Goal: Task Accomplishment & Management: Manage account settings

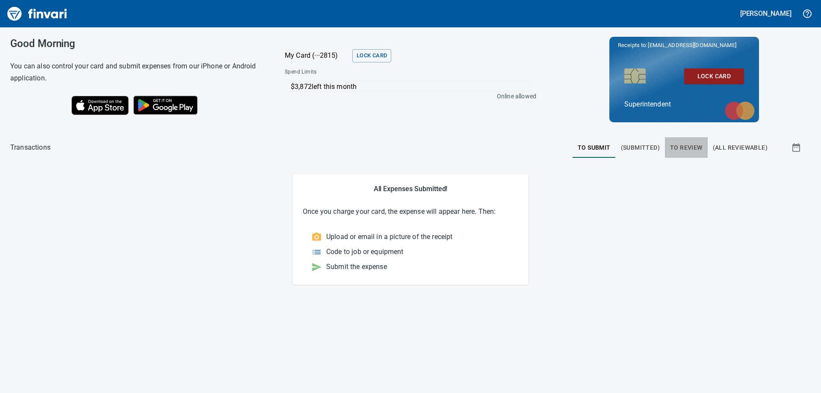
click at [686, 145] on span "To Review" at bounding box center [686, 147] width 32 height 11
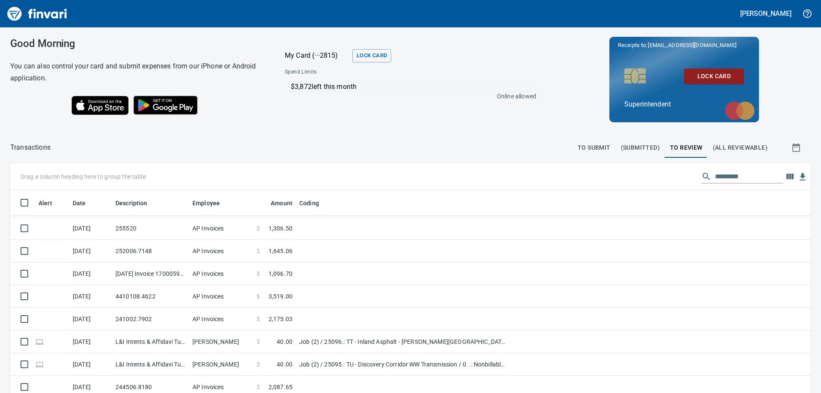
scroll to position [770, 0]
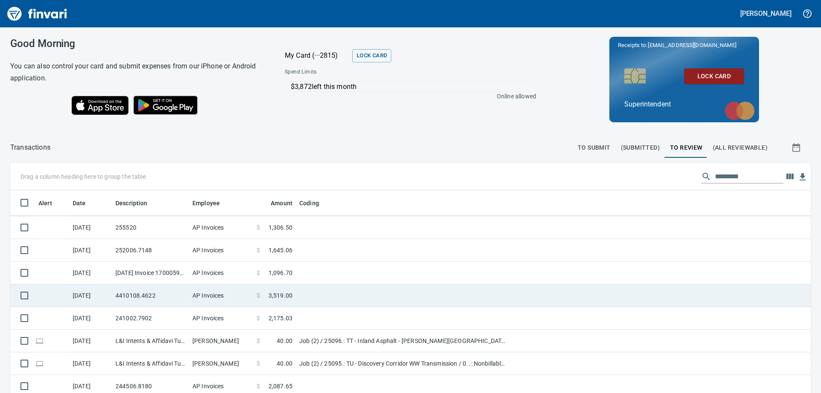
click at [199, 295] on td "AP Invoices" at bounding box center [221, 295] width 64 height 23
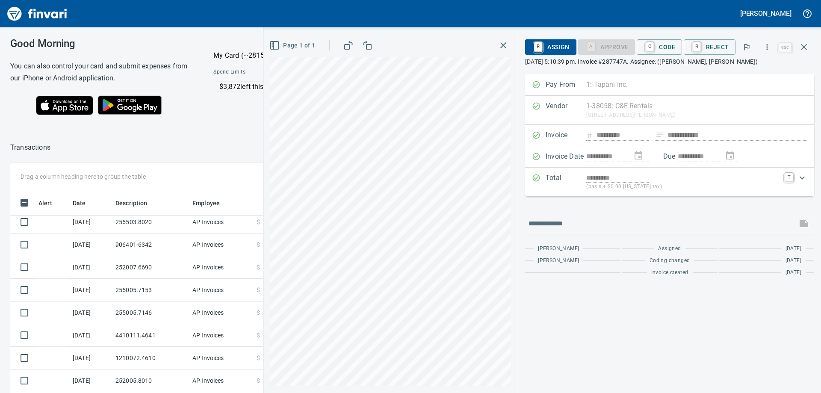
scroll to position [428, 0]
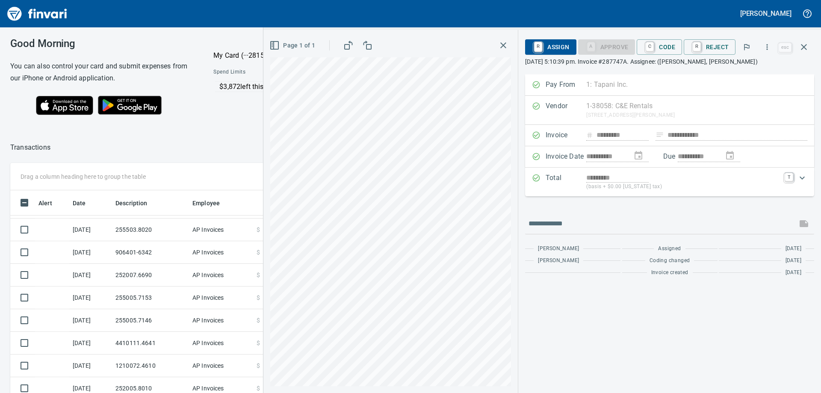
click at [505, 47] on icon "button" at bounding box center [503, 45] width 10 height 10
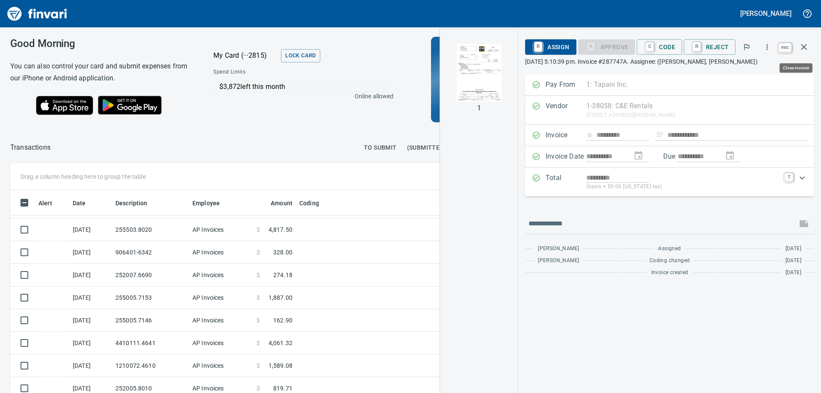
scroll to position [292, 567]
click at [805, 47] on icon "button" at bounding box center [804, 47] width 6 height 6
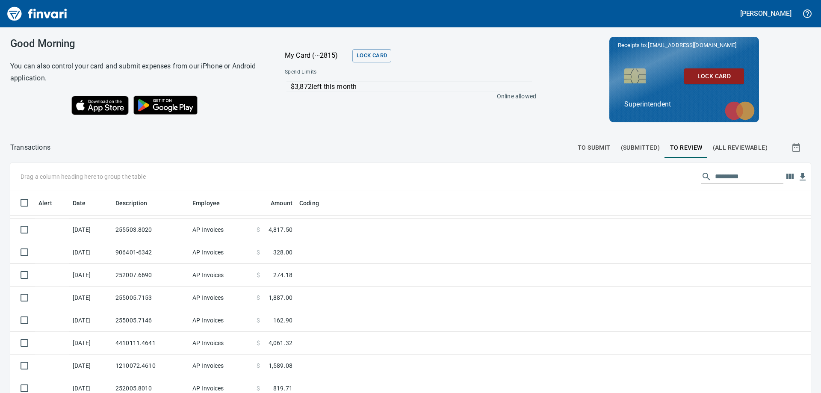
scroll to position [292, 781]
click at [786, 176] on icon "button" at bounding box center [789, 177] width 7 height 6
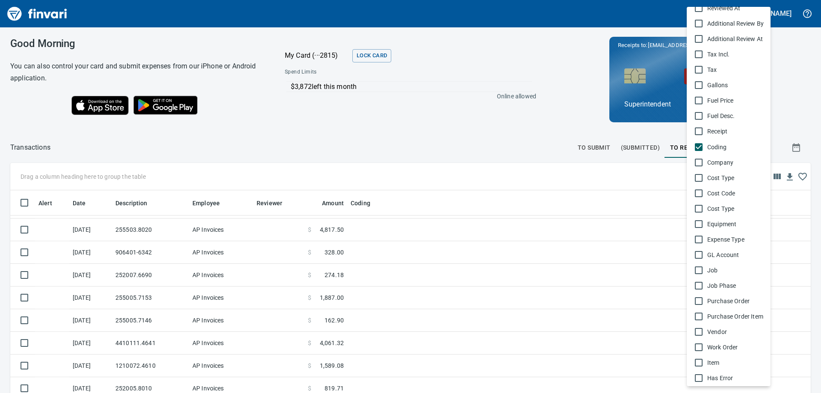
scroll to position [382, 0]
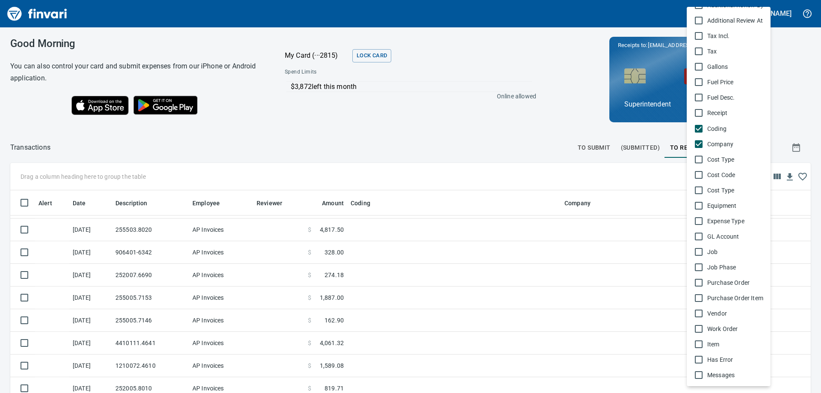
click at [487, 94] on div at bounding box center [410, 196] width 821 height 393
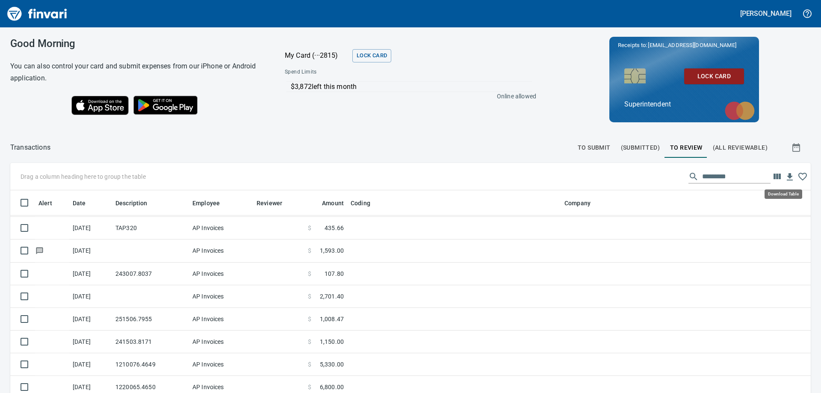
scroll to position [292, 781]
click at [772, 177] on icon "button" at bounding box center [777, 176] width 10 height 10
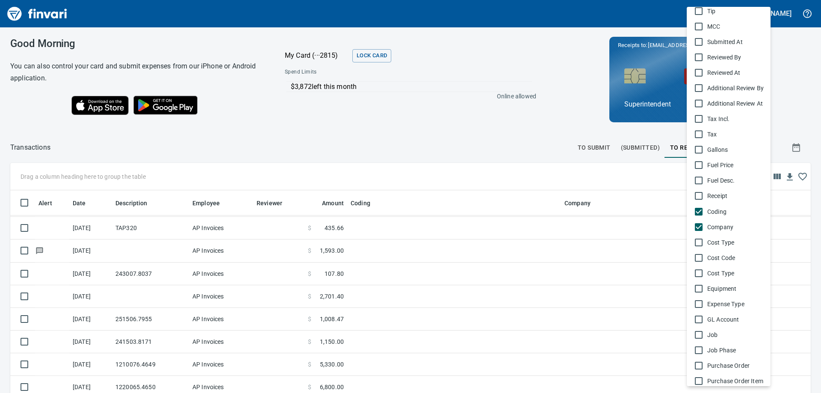
scroll to position [382, 0]
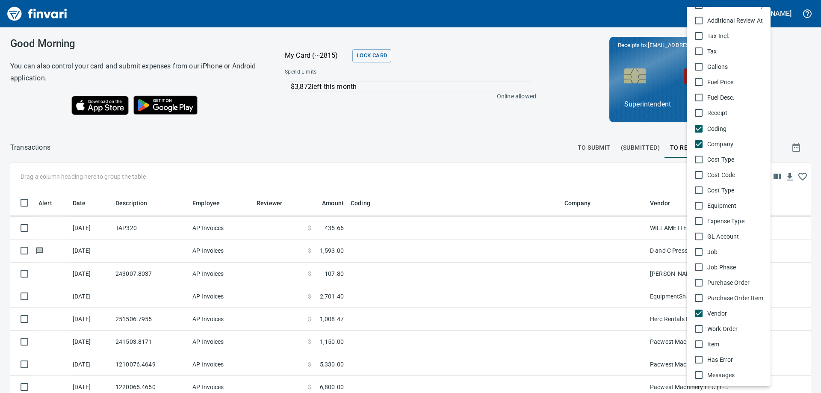
click at [496, 108] on div at bounding box center [410, 196] width 821 height 393
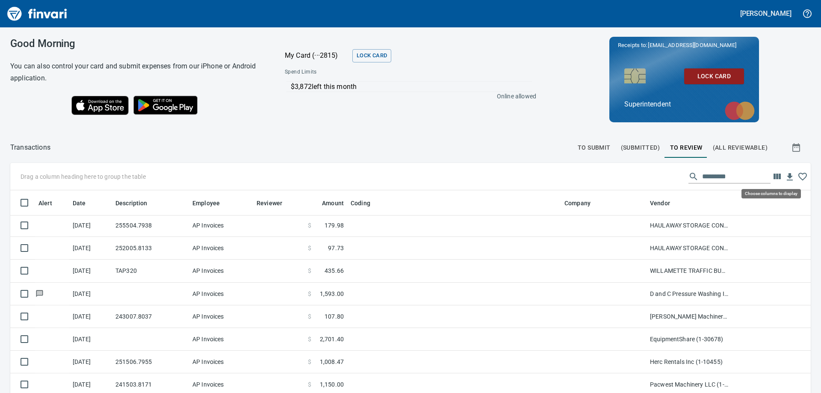
scroll to position [292, 781]
click at [774, 174] on icon "button" at bounding box center [777, 177] width 7 height 6
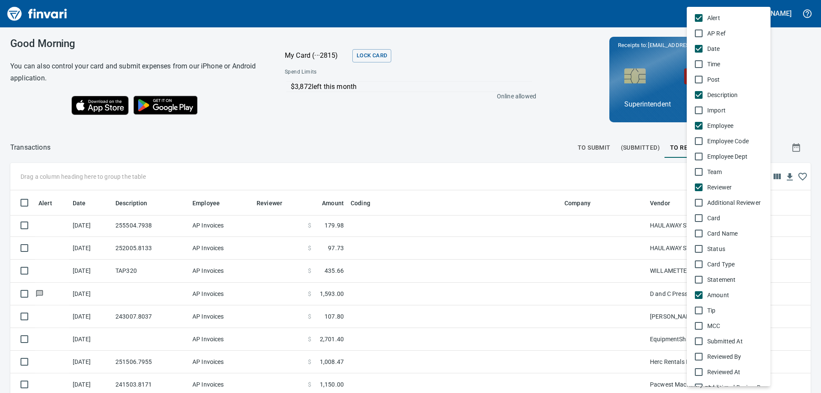
click at [796, 164] on div at bounding box center [410, 196] width 821 height 393
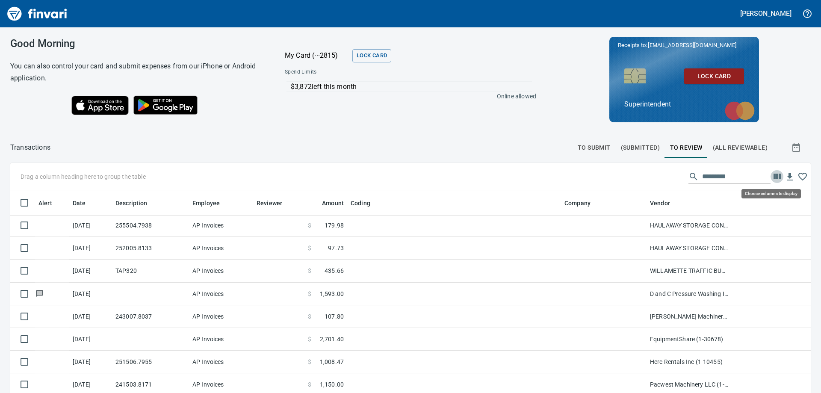
click at [774, 178] on icon "button" at bounding box center [777, 177] width 7 height 6
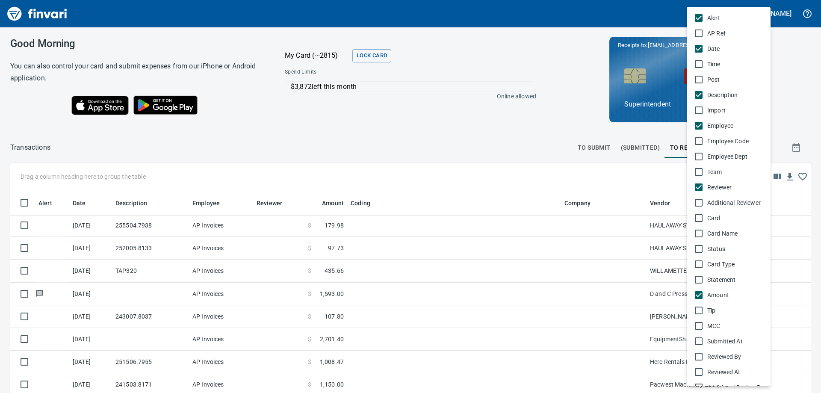
click at [630, 202] on div at bounding box center [410, 196] width 821 height 393
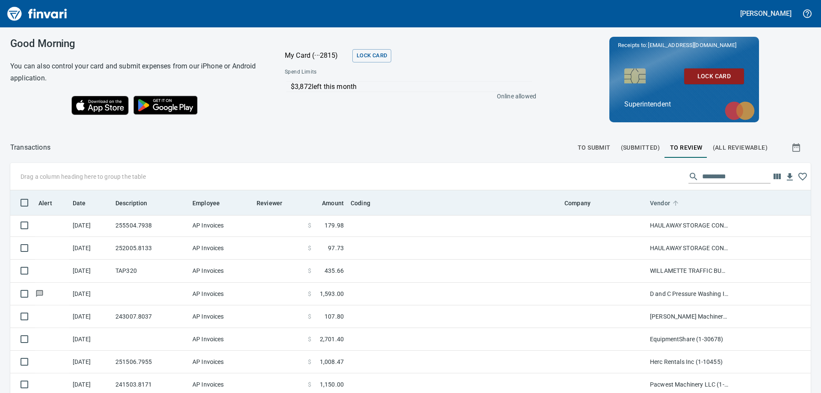
click at [660, 202] on span "Vendor" at bounding box center [660, 203] width 20 height 10
click at [676, 202] on icon at bounding box center [676, 203] width 8 height 8
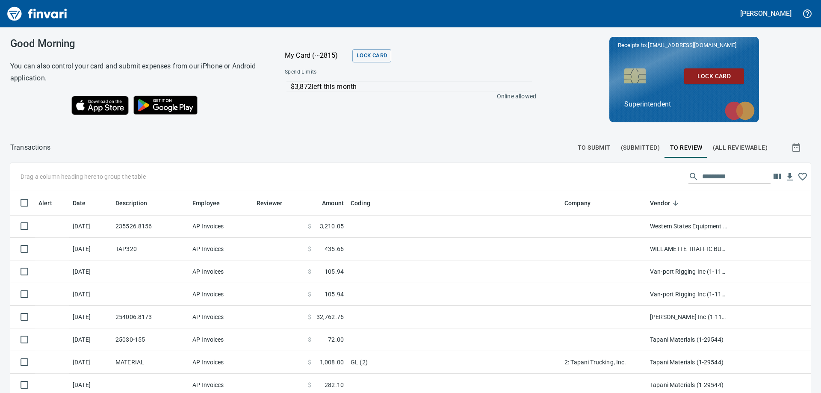
scroll to position [0, 0]
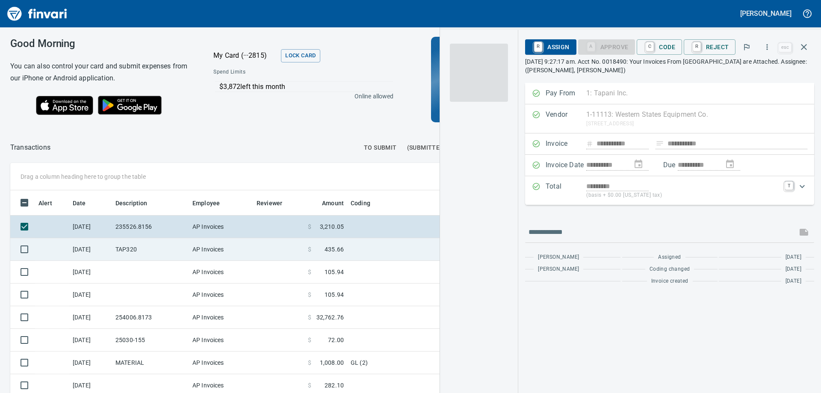
scroll to position [286, 567]
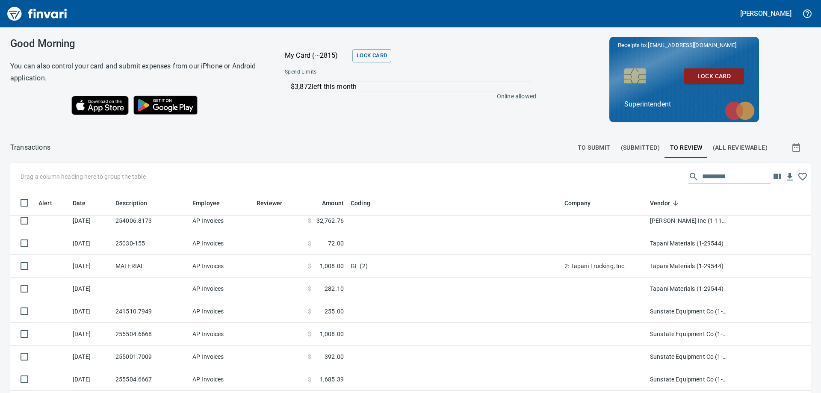
scroll to position [86, 0]
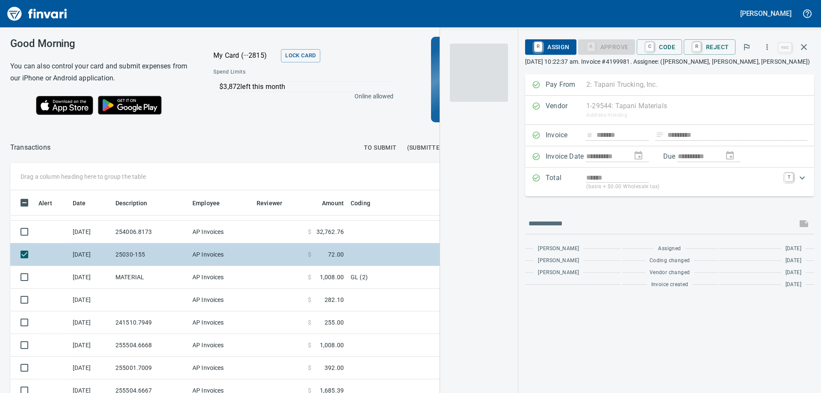
scroll to position [286, 567]
